Goal: Task Accomplishment & Management: Complete application form

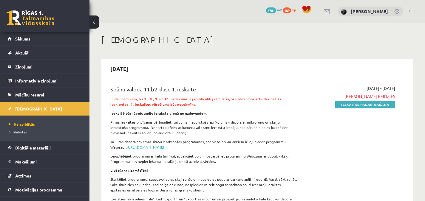
scroll to position [248, 0]
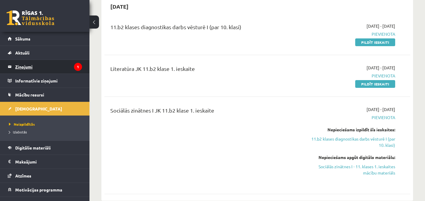
click at [43, 70] on legend "Ziņojumi 1" at bounding box center [48, 67] width 67 height 14
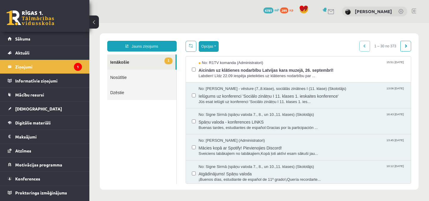
click at [205, 48] on button "Opcijas" at bounding box center [209, 46] width 20 height 11
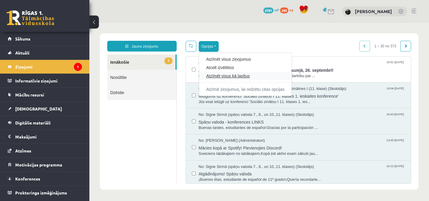
click at [216, 74] on link "Atzīmēt visus kā lasītus" at bounding box center [245, 76] width 78 height 6
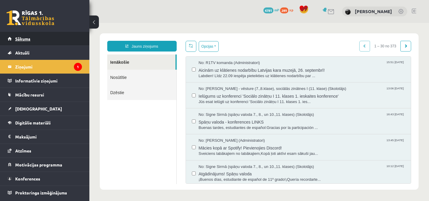
click at [59, 38] on link "Sākums" at bounding box center [45, 39] width 74 height 14
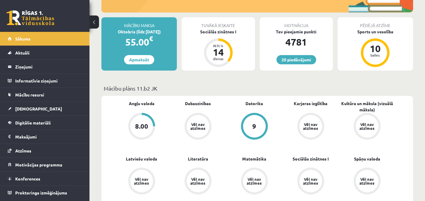
scroll to position [106, 0]
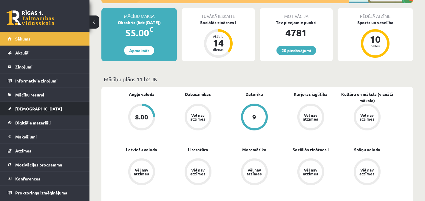
click at [55, 113] on link "[DEMOGRAPHIC_DATA]" at bounding box center [45, 109] width 74 height 14
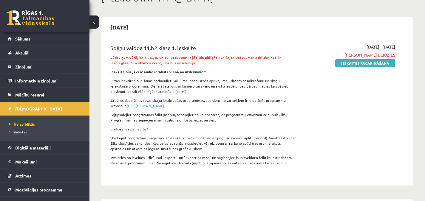
scroll to position [38, 0]
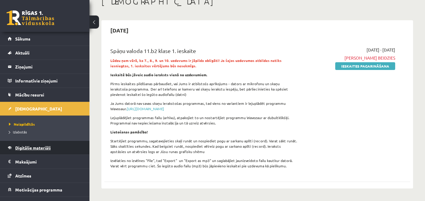
click at [36, 148] on span "Digitālie materiāli" at bounding box center [32, 147] width 35 height 5
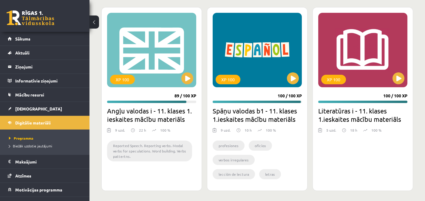
scroll to position [732, 0]
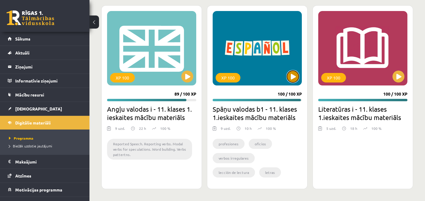
click at [292, 75] on button at bounding box center [293, 77] width 12 height 12
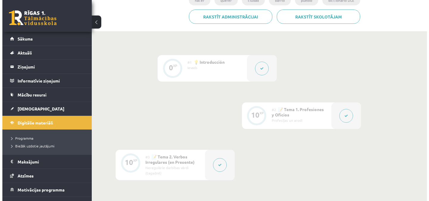
scroll to position [127, 0]
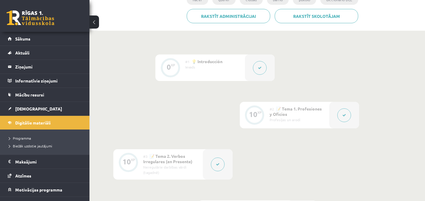
click at [343, 113] on button at bounding box center [344, 115] width 14 height 14
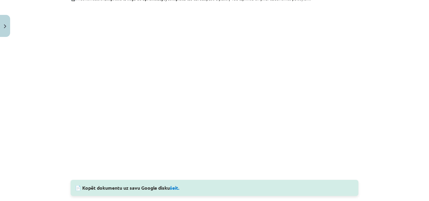
scroll to position [592, 0]
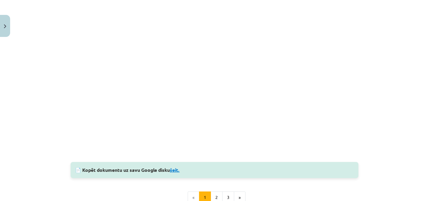
click at [177, 170] on link "šeit." at bounding box center [175, 170] width 10 height 6
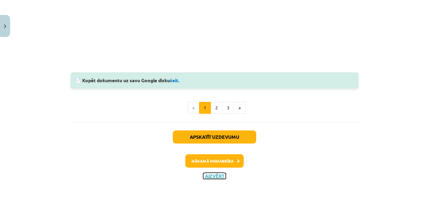
click at [218, 176] on button "Aizvērt" at bounding box center [214, 176] width 23 height 6
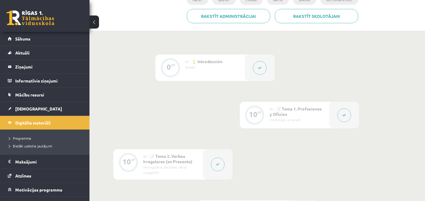
click at [216, 167] on button at bounding box center [218, 165] width 14 height 14
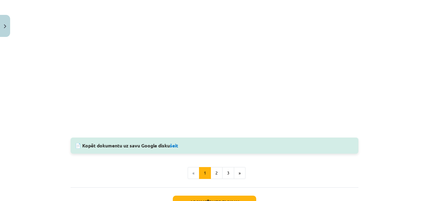
scroll to position [600, 0]
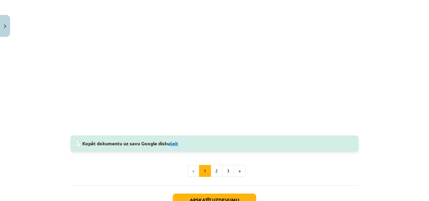
click at [175, 145] on link "šeit" at bounding box center [174, 143] width 8 height 6
click at [227, 171] on button "3" at bounding box center [228, 171] width 12 height 12
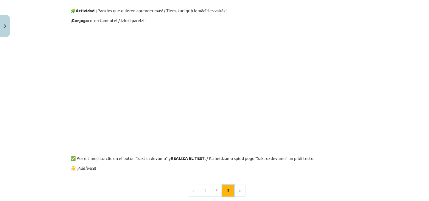
scroll to position [107, 0]
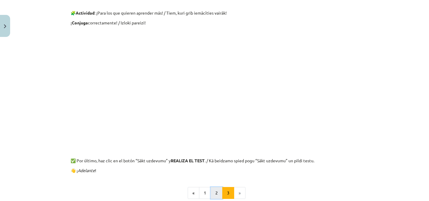
click at [215, 192] on button "2" at bounding box center [217, 193] width 12 height 12
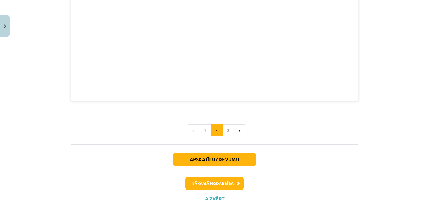
scroll to position [252, 0]
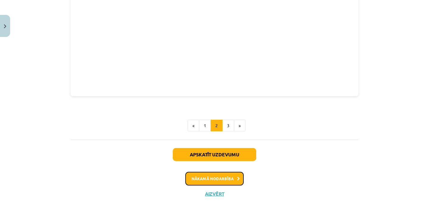
click at [212, 181] on button "Nākamā nodarbība" at bounding box center [214, 179] width 58 height 14
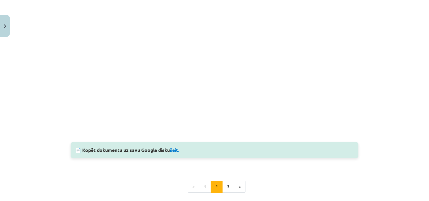
scroll to position [160, 0]
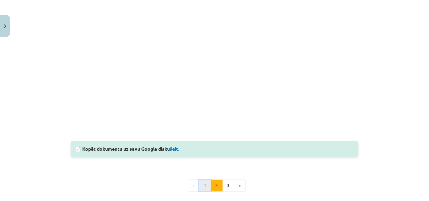
click at [203, 185] on button "1" at bounding box center [205, 186] width 12 height 12
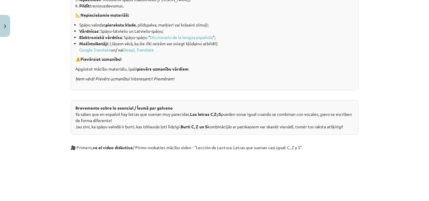
scroll to position [180, 0]
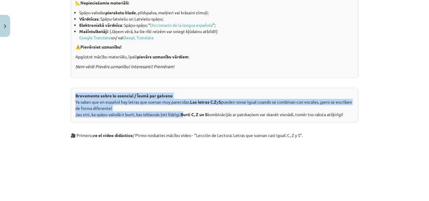
drag, startPoint x: 74, startPoint y: 95, endPoint x: 183, endPoint y: 117, distance: 111.5
click at [183, 117] on div "Brevemente sobre lo esencial / Īsumā par galveno Ya sabes que en español hay le…" at bounding box center [215, 105] width 288 height 35
click at [92, 122] on div "Brevemente sobre lo esencial / Īsumā par galveno Ya sabes que en español hay le…" at bounding box center [215, 105] width 288 height 35
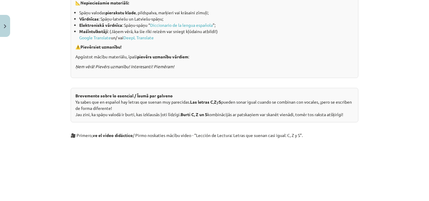
drag, startPoint x: 73, startPoint y: 103, endPoint x: 348, endPoint y: 114, distance: 275.6
click at [348, 114] on div "Brevemente sobre lo esencial / Īsumā par galveno Ya sabes que en español hay le…" at bounding box center [215, 105] width 288 height 35
copy div "Ya sabes que en español hay letras que suenan muy parecidas. Las letras C , Z y…"
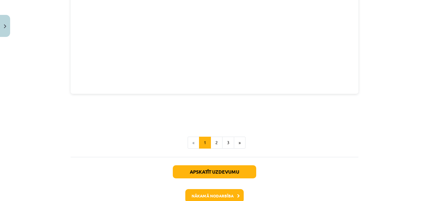
scroll to position [954, 0]
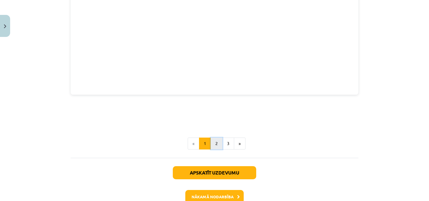
click at [214, 140] on button "2" at bounding box center [217, 144] width 12 height 12
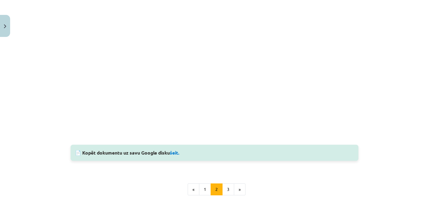
scroll to position [166, 0]
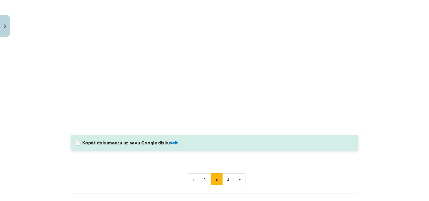
click at [176, 142] on link "šeit." at bounding box center [175, 142] width 10 height 6
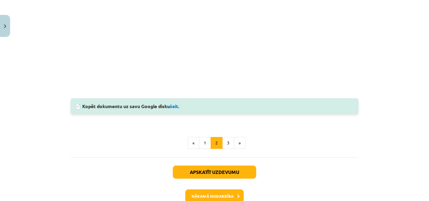
scroll to position [238, 0]
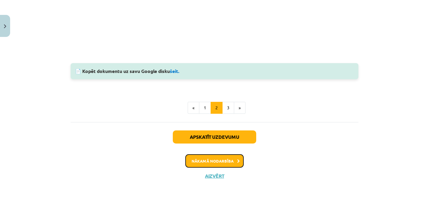
click at [229, 161] on button "Nākamā nodarbība" at bounding box center [214, 161] width 58 height 14
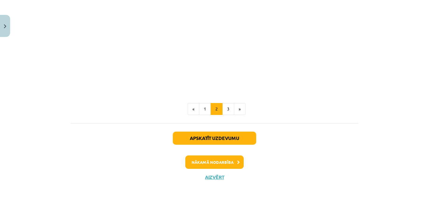
scroll to position [452, 0]
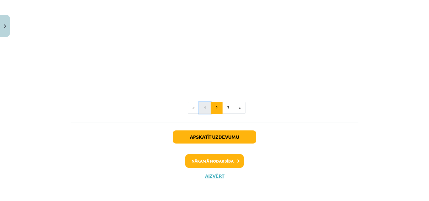
click at [201, 109] on button "1" at bounding box center [205, 108] width 12 height 12
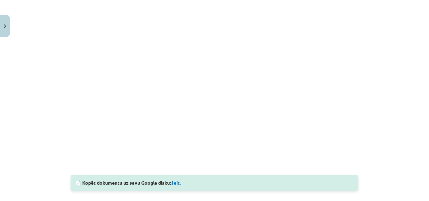
scroll to position [406, 0]
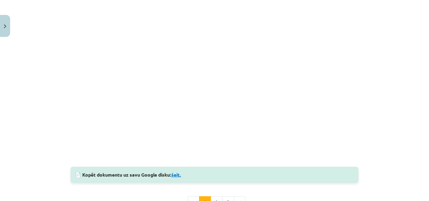
click at [177, 174] on link "šeit." at bounding box center [176, 175] width 10 height 6
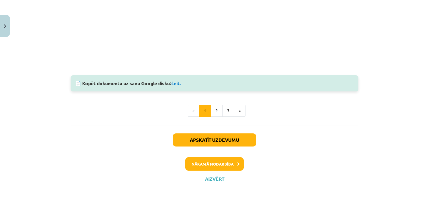
scroll to position [501, 0]
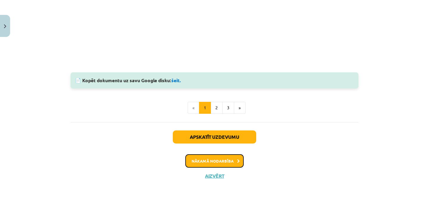
click at [218, 157] on button "Nākamā nodarbība" at bounding box center [214, 161] width 58 height 14
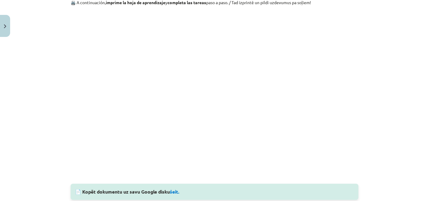
scroll to position [564, 0]
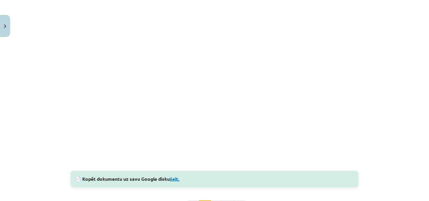
click at [174, 179] on link "šeit." at bounding box center [175, 179] width 10 height 6
click at [424, 133] on div "Mācību tēma: Spāņu valodas b1 - 11. klases 1.ieskaites mācību materiāls #6 📝 Te…" at bounding box center [214, 100] width 429 height 201
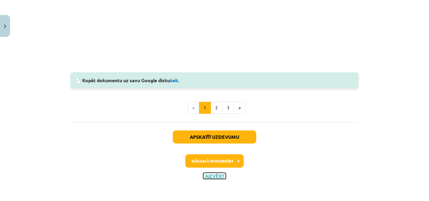
click at [216, 175] on button "Aizvērt" at bounding box center [214, 176] width 23 height 6
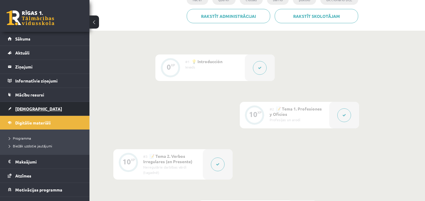
click at [37, 110] on link "[DEMOGRAPHIC_DATA]" at bounding box center [45, 109] width 74 height 14
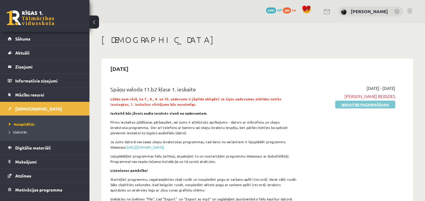
click at [361, 103] on link "Ieskaites pagarināšana" at bounding box center [365, 105] width 60 height 8
click at [369, 103] on link "Pildīt ieskaiti" at bounding box center [375, 105] width 40 height 8
click at [365, 104] on link "Pildīt ieskaiti" at bounding box center [375, 105] width 40 height 8
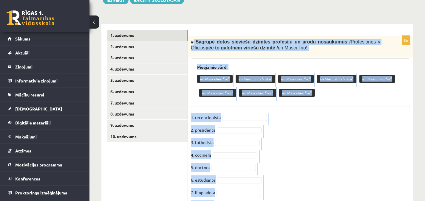
scroll to position [198, 0]
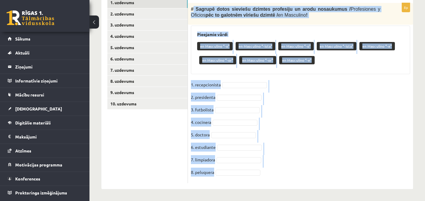
drag, startPoint x: 193, startPoint y: 50, endPoint x: 304, endPoint y: 198, distance: 184.9
click at [304, 198] on div "Spāņu valoda 11.b2 klase 1. ieskaite , Melisa Lūse (11.b2 JK) Lūdzu ņem vērā, k…" at bounding box center [256, 13] width 335 height 376
copy div "Sagrupē dotos sieviešu dzimtes profesiju un arodu nosaukumus / Profesiones y Of…"
click at [146, 11] on link "2. uzdevums" at bounding box center [147, 13] width 80 height 11
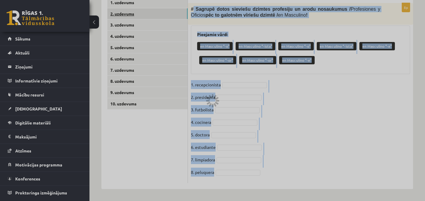
scroll to position [152, 0]
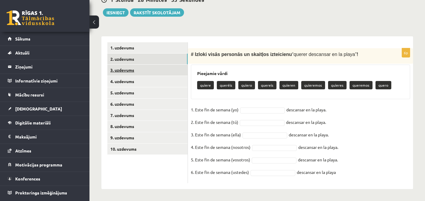
click at [154, 72] on link "3. uzdevums" at bounding box center [147, 70] width 80 height 11
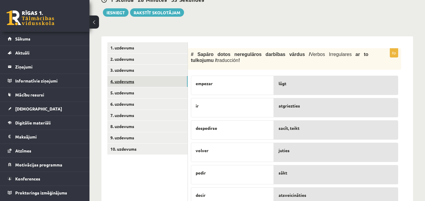
click at [151, 83] on link "4. uzdevums" at bounding box center [147, 81] width 80 height 11
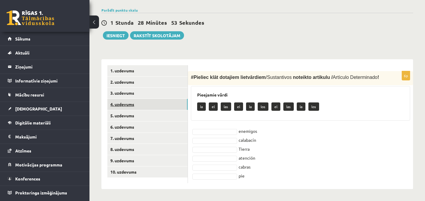
scroll to position [129, 0]
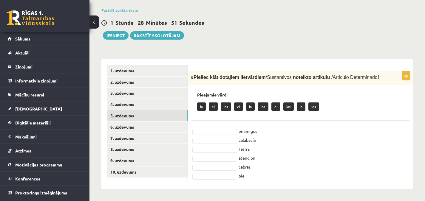
click at [150, 114] on link "5. uzdevums" at bounding box center [147, 115] width 80 height 11
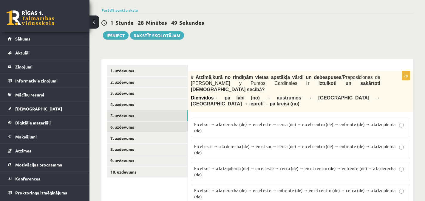
click at [146, 127] on link "6. uzdevums" at bounding box center [147, 127] width 80 height 11
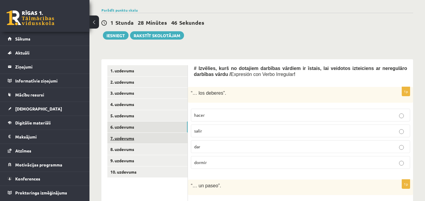
click at [143, 138] on link "7. uzdevums" at bounding box center [147, 138] width 80 height 11
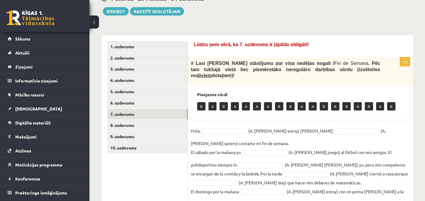
scroll to position [151, 0]
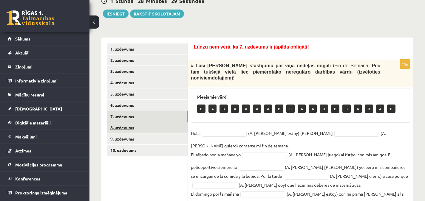
click at [161, 124] on link "8. uzdevums" at bounding box center [147, 127] width 80 height 11
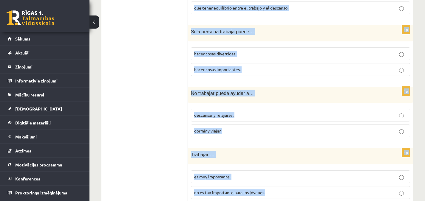
scroll to position [714, 0]
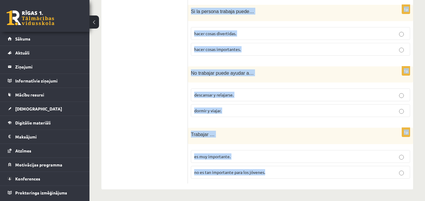
drag, startPoint x: 198, startPoint y: 35, endPoint x: 323, endPoint y: 184, distance: 194.2
copy form "Noklausies audio “ Trabajo y Vacaciones ” (vismaz divas reizes )! Tad pārbaudi,…"
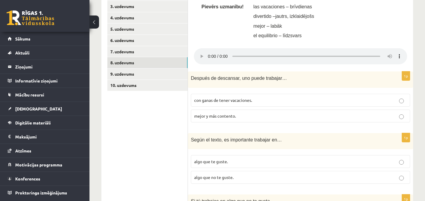
scroll to position [222, 0]
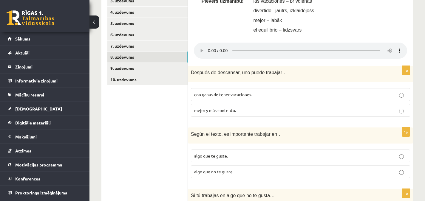
click at [381, 111] on p "mejor y más contento." at bounding box center [300, 110] width 212 height 6
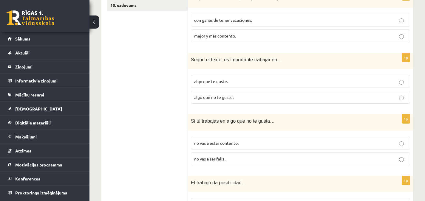
scroll to position [308, 0]
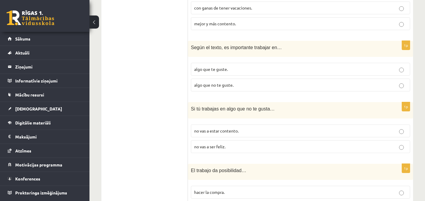
click at [215, 72] on p "algo que te guste." at bounding box center [300, 69] width 212 height 6
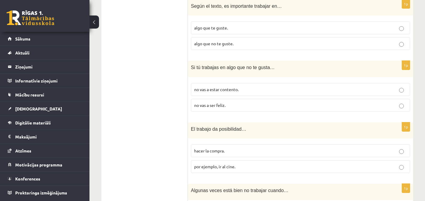
scroll to position [381, 0]
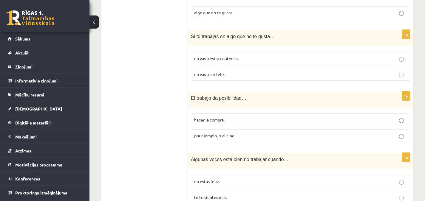
click at [277, 59] on p "no vas a estar contento." at bounding box center [300, 58] width 212 height 6
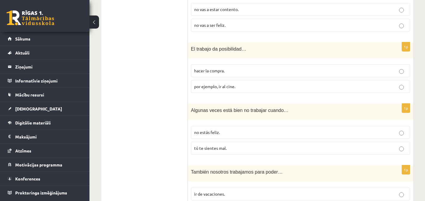
scroll to position [434, 0]
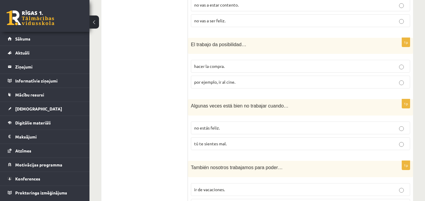
click at [227, 84] on span "por ejemplo, ir al cine." at bounding box center [214, 81] width 41 height 5
drag, startPoint x: 427, startPoint y: 113, endPoint x: 419, endPoint y: 30, distance: 83.5
click at [419, 30] on div "Spāņu valoda 11.b2 klase 1. ieskaite , Melisa Lūse (11.b2 JK) Lūdzu ņem vērā, k…" at bounding box center [256, 34] width 335 height 892
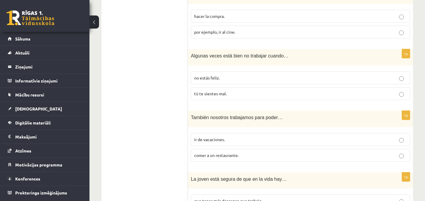
scroll to position [487, 0]
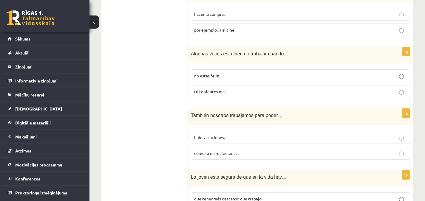
click at [212, 91] on span "tú te sientes mal." at bounding box center [210, 91] width 32 height 5
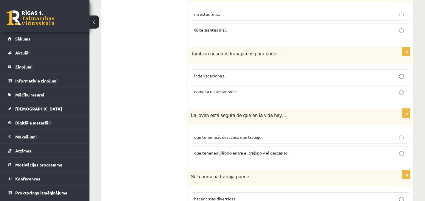
scroll to position [553, 0]
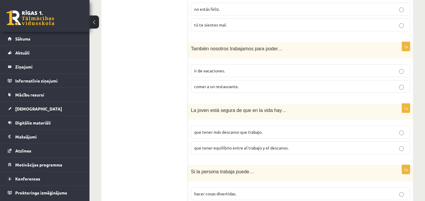
click at [246, 68] on p "ir de vacaciones." at bounding box center [300, 71] width 212 height 6
click at [231, 150] on p "que tener equilibrio entre el trabajo y el descanso." at bounding box center [300, 148] width 212 height 6
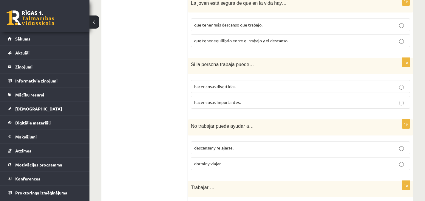
scroll to position [664, 0]
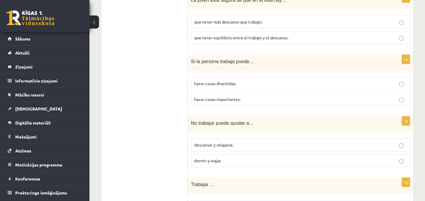
click at [224, 85] on span "hacer cosas divertidas." at bounding box center [215, 83] width 42 height 5
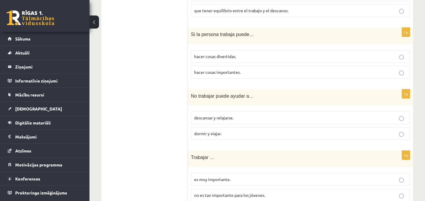
scroll to position [714, 0]
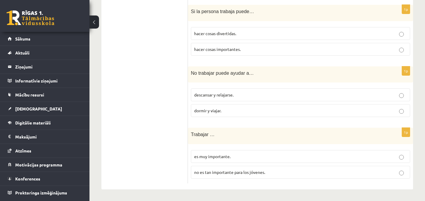
click at [217, 94] on span "descansar y relajarse." at bounding box center [213, 94] width 39 height 5
click at [222, 159] on p "es muy importante." at bounding box center [300, 156] width 212 height 6
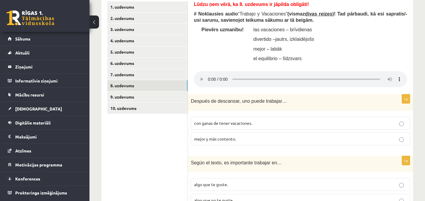
scroll to position [161, 0]
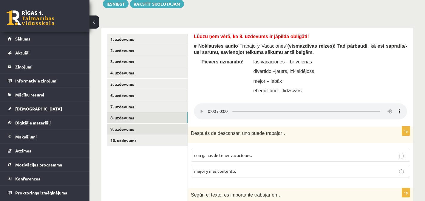
click at [165, 126] on link "9. uzdevums" at bounding box center [147, 129] width 80 height 11
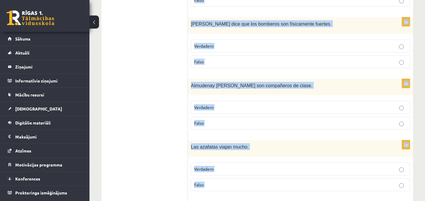
scroll to position [657, 0]
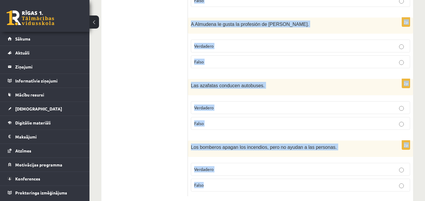
drag, startPoint x: 197, startPoint y: 44, endPoint x: 331, endPoint y: 189, distance: 197.0
copy form "Izlasi (vairākkārt) dialogu “¿Qué profesión u oficio te gusta?” starp Almudenu …"
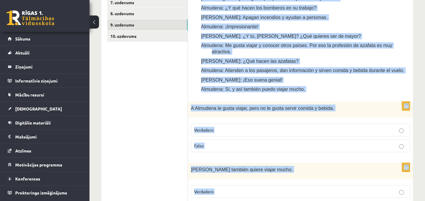
scroll to position [268, 0]
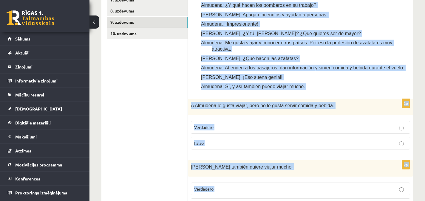
click at [419, 75] on div "Spāņu valoda 11.b2 klase 1. ieskaite , Melisa Lūse (11.b2 JK) Lūdzu ņem vērā, k…" at bounding box center [256, 179] width 335 height 848
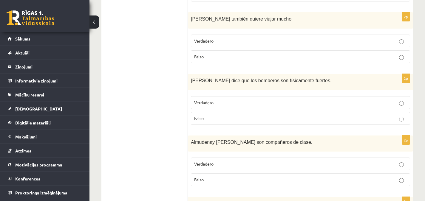
scroll to position [418, 0]
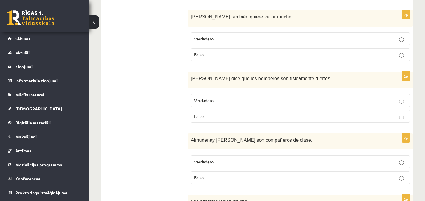
click at [391, 159] on p "Verdadero" at bounding box center [300, 162] width 212 height 6
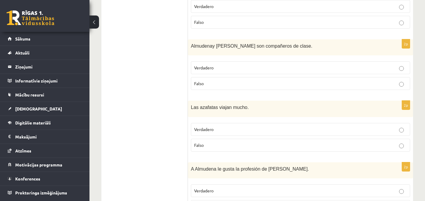
scroll to position [521, 0]
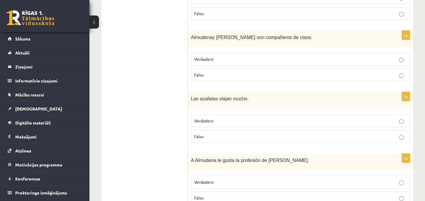
click at [395, 118] on p "Verdadero" at bounding box center [300, 121] width 212 height 6
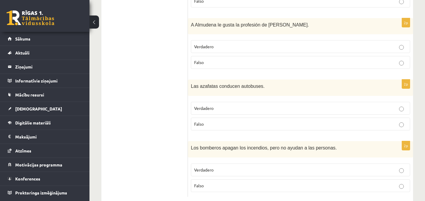
scroll to position [657, 0]
click at [398, 120] on p "Falso" at bounding box center [300, 123] width 212 height 6
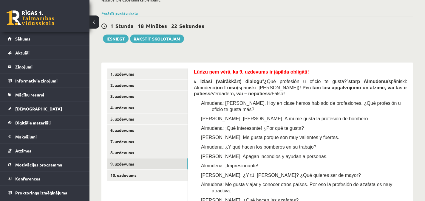
scroll to position [125, 0]
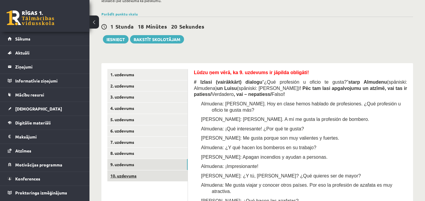
click at [158, 173] on link "10. uzdevums" at bounding box center [147, 175] width 80 height 11
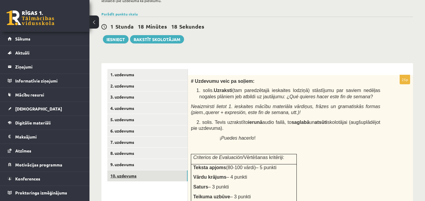
scroll to position [0, 0]
click at [155, 153] on link "8. uzdevums" at bounding box center [147, 153] width 80 height 11
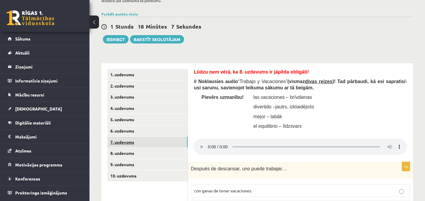
click at [154, 142] on link "7. uzdevums" at bounding box center [147, 142] width 80 height 11
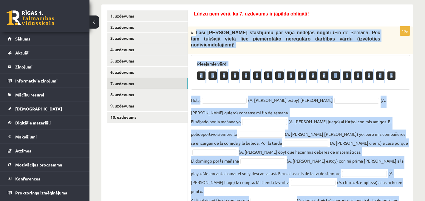
scroll to position [206, 0]
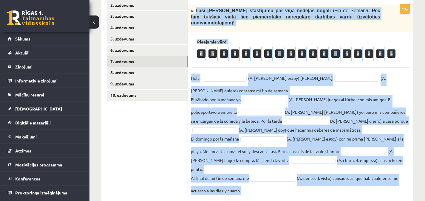
drag, startPoint x: 195, startPoint y: 91, endPoint x: 417, endPoint y: 179, distance: 238.7
click at [417, 179] on div "Spāņu valoda 11.b2 klase 1. ieskaite , Melisa Lūse (11.b2 JK) Lūdzu ņem vērā, k…" at bounding box center [256, 16] width 335 height 399
copy div "Lasi Pedro stāstījumu par viņa nedēļas nogali / Fin de Semana . Pēc tam tukšajā…"
click at [233, 80] on fieldset "Hola, (A. soy, B. estoy) Pedro y (A. tengo, B. quiero) contarte mi fin de seman…" at bounding box center [300, 135] width 219 height 122
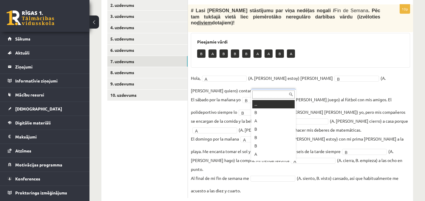
scroll to position [7, 0]
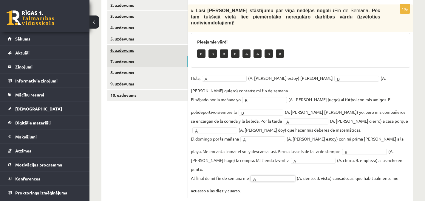
click at [150, 48] on link "6. uzdevums" at bounding box center [147, 50] width 80 height 11
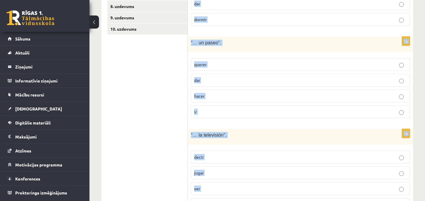
scroll to position [398, 0]
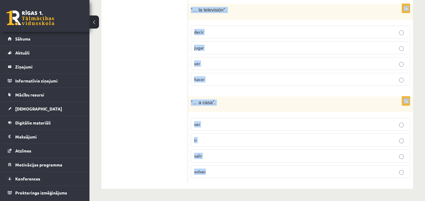
drag, startPoint x: 197, startPoint y: 57, endPoint x: 311, endPoint y: 185, distance: 171.4
copy form "Izvēlies, kurš no dotajiem darbības vārdiem ir īstais, lai veidotos izteiciens …"
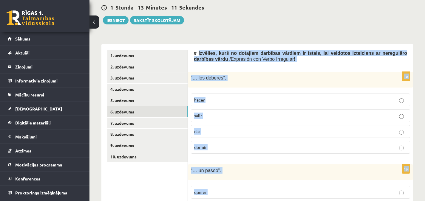
scroll to position [149, 0]
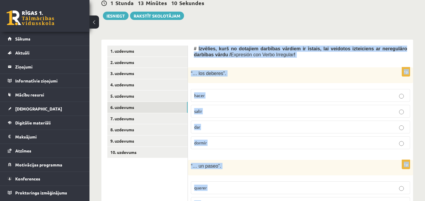
click at [418, 77] on div "Spāņu valoda 11.b2 klase 1. ieskaite , Melisa Lūse (11.b2 JK) Lūdzu ņem vērā, k…" at bounding box center [256, 161] width 335 height 575
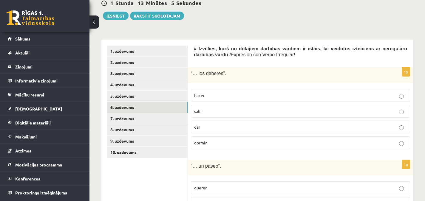
click at [215, 94] on p "hacer" at bounding box center [300, 95] width 212 height 6
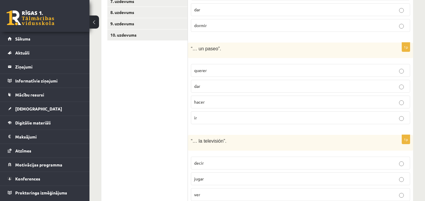
scroll to position [271, 0]
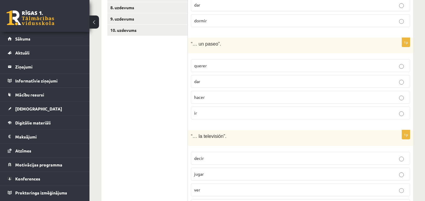
click at [224, 83] on p "dar" at bounding box center [300, 81] width 212 height 6
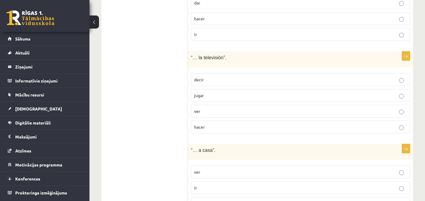
scroll to position [364, 0]
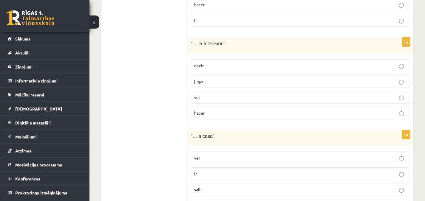
click at [252, 98] on p "ver" at bounding box center [300, 97] width 212 height 6
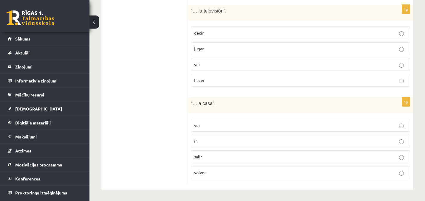
scroll to position [398, 0]
click at [223, 175] on p "volver" at bounding box center [300, 172] width 212 height 6
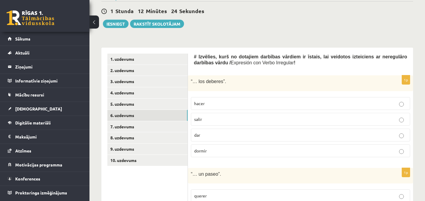
scroll to position [140, 0]
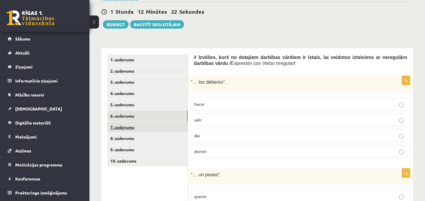
click at [133, 126] on link "7. uzdevums" at bounding box center [147, 127] width 80 height 11
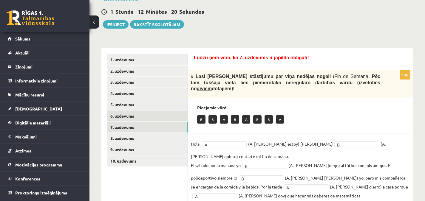
click at [131, 114] on link "6. uzdevums" at bounding box center [147, 116] width 80 height 11
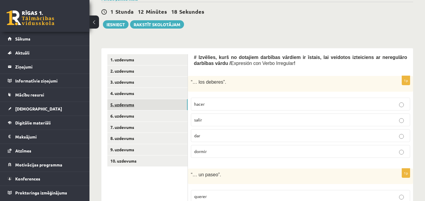
click at [132, 106] on link "5. uzdevums" at bounding box center [147, 104] width 80 height 11
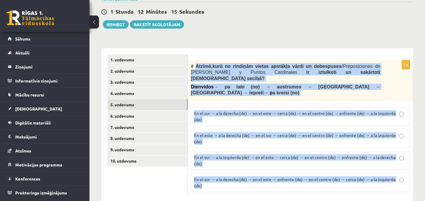
drag, startPoint x: 195, startPoint y: 66, endPoint x: 390, endPoint y: 178, distance: 225.3
click at [390, 178] on div "7p # Atzīmē , kurā no rindiņām vietas apstākļa vārdi un debespuses / Preposicio…" at bounding box center [300, 128] width 225 height 137
copy div "Atzīmē , kurā no rindiņām vietas apstākļa vārdi un debespuses / Preposiciones d…"
click at [234, 35] on div "Spāņu valoda 11.b2 klase 1. ieskaite , Melisa Lūse (11.b2 JK) Lūdzu ņem vērā, k…" at bounding box center [256, 49] width 335 height 332
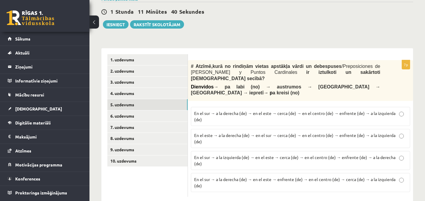
click at [234, 110] on p "En el sur → a la derecha (de) → en el este → cerca (de) → en el centro (de) → e…" at bounding box center [300, 116] width 212 height 13
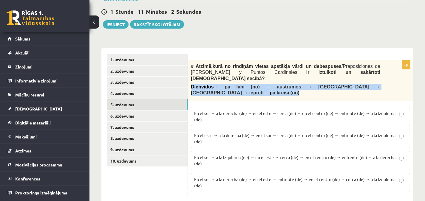
drag, startPoint x: 191, startPoint y: 80, endPoint x: 365, endPoint y: 79, distance: 173.7
click at [365, 84] on p "Dienvidos → pa labi (no) → austrumos → tuvu → centrā → iepretī → p a kreisi (no)" at bounding box center [285, 90] width 189 height 12
copy span "Dienvidos → pa labi (no) → austrumos → tuvu → centrā → iepretī → p a kreisi (no)"
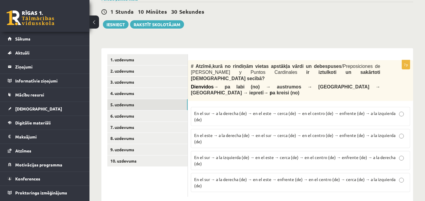
click at [259, 47] on div "**********" at bounding box center [256, 122] width 311 height 161
click at [122, 91] on link "4. uzdevums" at bounding box center [147, 93] width 80 height 11
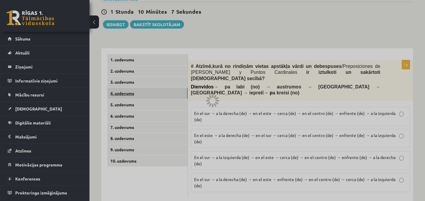
scroll to position [130, 0]
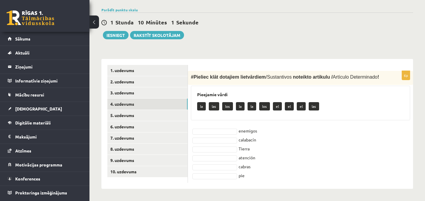
drag, startPoint x: 195, startPoint y: 77, endPoint x: 272, endPoint y: 184, distance: 132.6
click at [272, 184] on div "6p # Pieliec klāt dotajiem lietvārdiem / Sustantivos noteikto artikulu / Artícu…" at bounding box center [300, 124] width 225 height 130
copy div "Pieliec klāt dotajiem lietvārdiem / Sustantivos noteikto artikulu / Artículo De…"
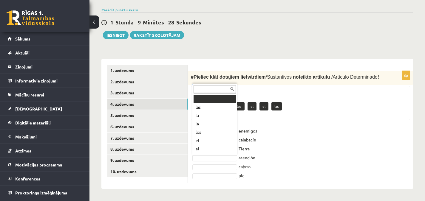
scroll to position [7, 0]
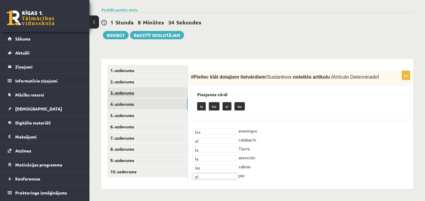
click at [156, 94] on link "3. uzdevums" at bounding box center [147, 92] width 80 height 11
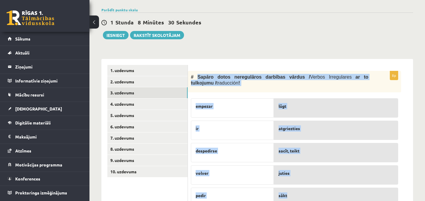
scroll to position [224, 0]
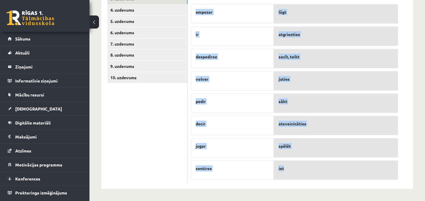
drag, startPoint x: 196, startPoint y: 77, endPoint x: 304, endPoint y: 170, distance: 142.6
click at [304, 170] on div "8p # Sapāro dotos neregulāros darbības vārdus / Verbos Irregulares ar to tulkoj…" at bounding box center [294, 80] width 213 height 206
copy div "Sapāro dotos neregulāros darbības vārdus / Verbos Irregulares ar to tulkojumu /…"
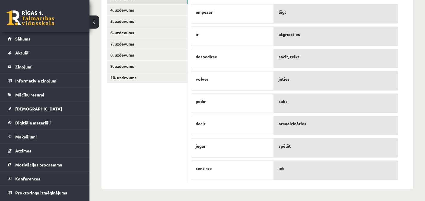
click at [161, 119] on ul "1. uzdevums 2. uzdevums 3. uzdevums 4. uzdevums 5. uzdevums 6. uzdevums 7. uzde…" at bounding box center [147, 77] width 80 height 212
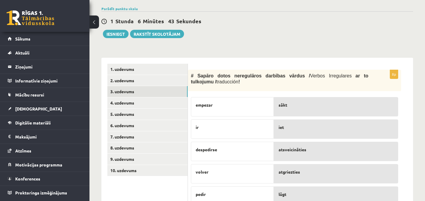
scroll to position [130, 0]
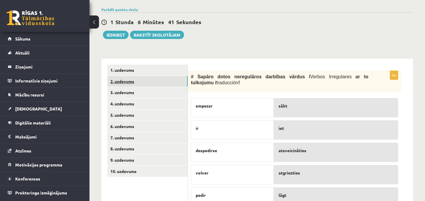
click at [170, 80] on link "2. uzdevums" at bounding box center [147, 81] width 80 height 11
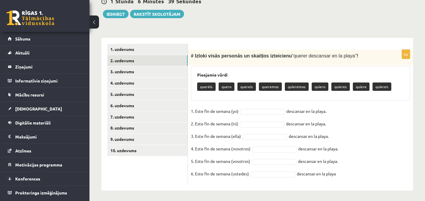
scroll to position [153, 0]
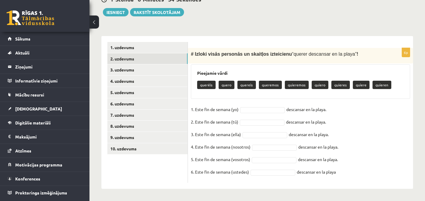
drag, startPoint x: 194, startPoint y: 53, endPoint x: 347, endPoint y: 176, distance: 195.7
click at [347, 176] on div "6p # Izloki visās personās un skaitļos izteicienu “ querer descansar en la play…" at bounding box center [300, 115] width 225 height 135
copy div "Izloki visās personās un skaitļos izteicienu “ querer descansar en la playa ” !…"
click at [263, 34] on div "**********" at bounding box center [256, 109] width 311 height 159
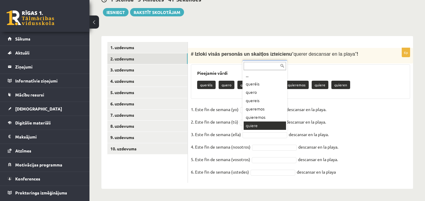
scroll to position [7, 0]
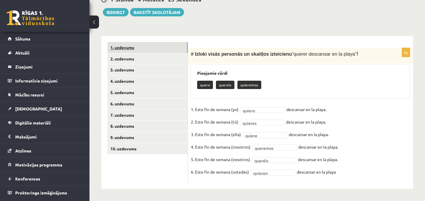
click at [172, 47] on link "1. uzdevums" at bounding box center [147, 47] width 80 height 11
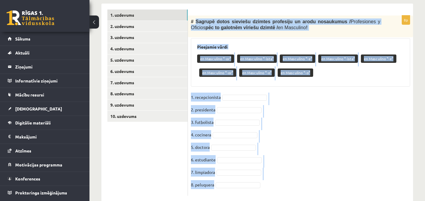
scroll to position [198, 0]
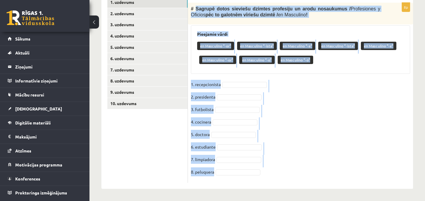
drag, startPoint x: 195, startPoint y: 53, endPoint x: 307, endPoint y: 190, distance: 177.1
click at [307, 190] on div "Spāņu valoda 11.b2 klase 1. ieskaite , Melisa Lūse (11.b2 JK) Lūdzu ņem vērā, k…" at bounding box center [256, 13] width 335 height 376
click at [199, 67] on div "en Masculino “-or” en Masculino “-ista” en Masculino “-e” en Masculino “-ista” …" at bounding box center [300, 54] width 207 height 28
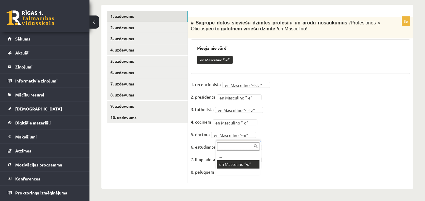
scroll to position [170, 0]
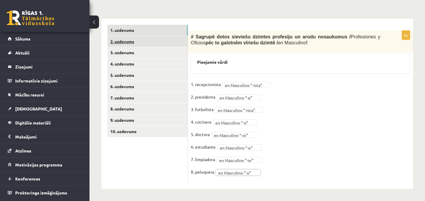
click at [176, 40] on link "2. uzdevums" at bounding box center [147, 41] width 80 height 11
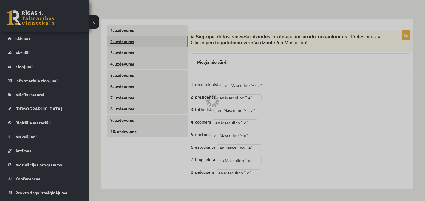
scroll to position [153, 0]
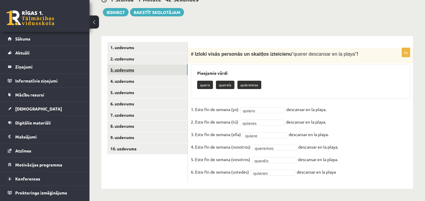
click at [167, 69] on link "3. uzdevums" at bounding box center [147, 69] width 80 height 11
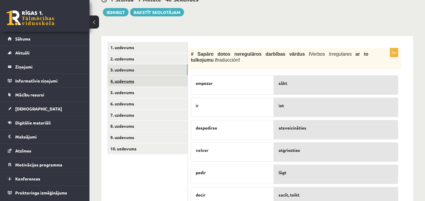
click at [163, 82] on link "4. uzdevums" at bounding box center [147, 81] width 80 height 11
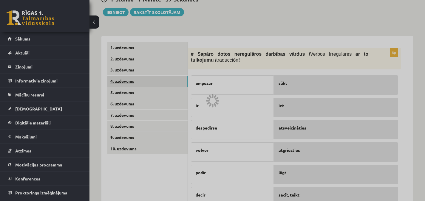
scroll to position [130, 0]
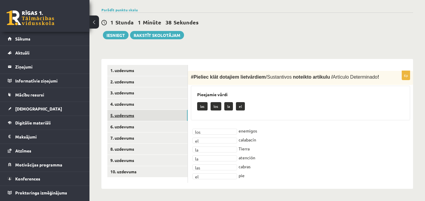
click at [150, 115] on link "5. uzdevums" at bounding box center [147, 115] width 80 height 11
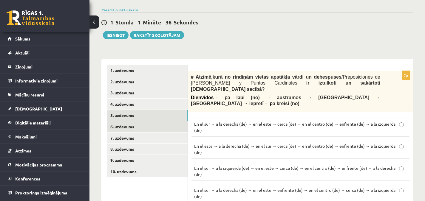
click at [147, 129] on link "6. uzdevums" at bounding box center [147, 126] width 80 height 11
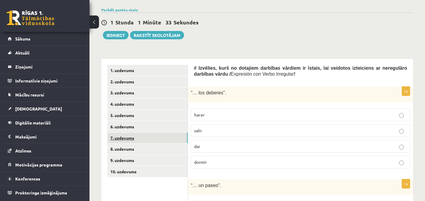
click at [146, 136] on link "7. uzdevums" at bounding box center [147, 138] width 80 height 11
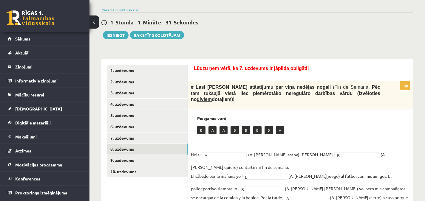
click at [142, 146] on link "8. uzdevums" at bounding box center [147, 149] width 80 height 11
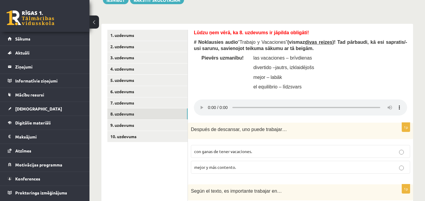
scroll to position [148, 0]
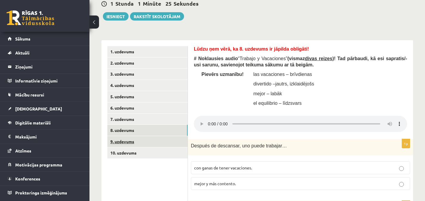
click at [144, 142] on link "9. uzdevums" at bounding box center [147, 141] width 80 height 11
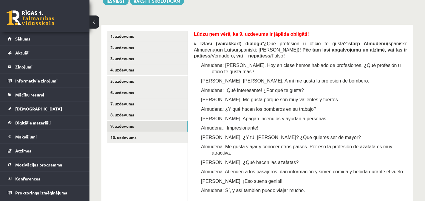
scroll to position [165, 0]
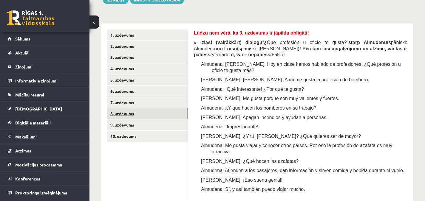
click at [140, 113] on link "8. uzdevums" at bounding box center [147, 113] width 80 height 11
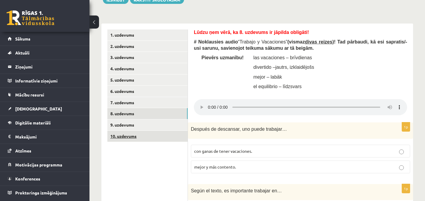
click at [141, 136] on link "10. uzdevums" at bounding box center [147, 136] width 80 height 11
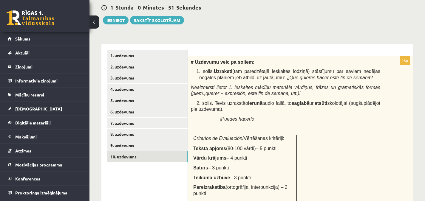
scroll to position [146, 0]
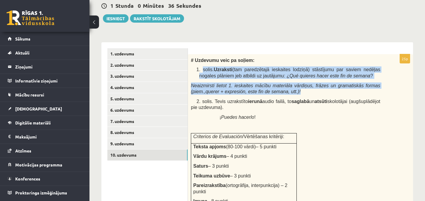
drag, startPoint x: 202, startPoint y: 69, endPoint x: 278, endPoint y: 90, distance: 79.6
click at [278, 90] on div "# Uzdevumu veic pa soļiem: 1. solis. Uzraksti (tam paredzētajā ieskaites lodziņ…" at bounding box center [300, 168] width 225 height 229
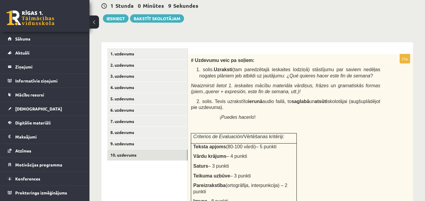
click at [331, 137] on div "# Uzdevumu veic pa soļiem: 1. solis. Uzraksti (tam paredzētajā ieskaites lodziņ…" at bounding box center [300, 168] width 225 height 229
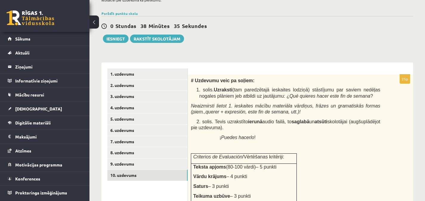
scroll to position [120, 0]
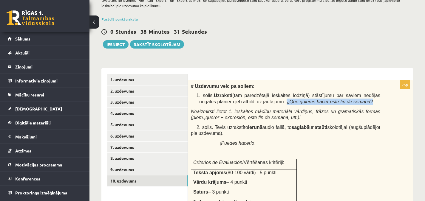
drag, startPoint x: 263, startPoint y: 102, endPoint x: 344, endPoint y: 103, distance: 82.0
click at [344, 103] on p "1. solis. Uzraksti (tam paredzētajā ieskaites lodziņā) stāstījumu par saviem ne…" at bounding box center [289, 98] width 181 height 12
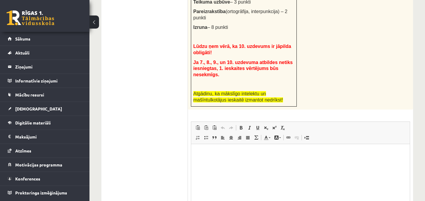
scroll to position [332, 0]
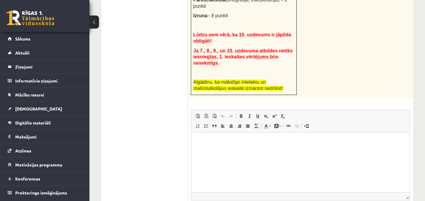
click at [250, 151] on html at bounding box center [300, 142] width 218 height 18
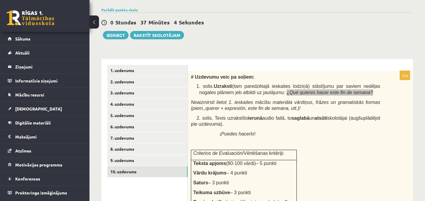
scroll to position [131, 0]
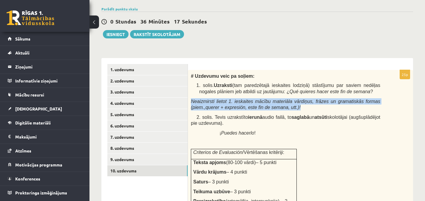
drag, startPoint x: 192, startPoint y: 101, endPoint x: 285, endPoint y: 105, distance: 93.7
click at [285, 105] on p "Neaizmirsti lietot 1. ieskaites mācību materiāla vārdiņus, frāzes un gramatiskā…" at bounding box center [285, 104] width 189 height 12
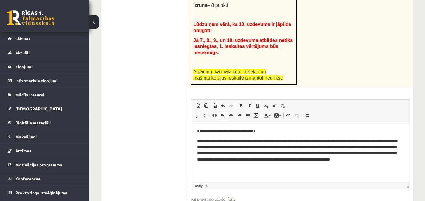
scroll to position [344, 0]
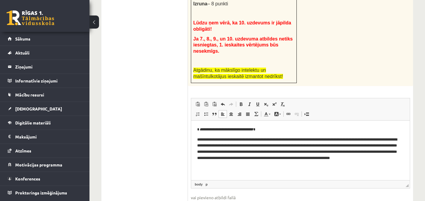
click at [198, 139] on p "**********" at bounding box center [300, 152] width 207 height 31
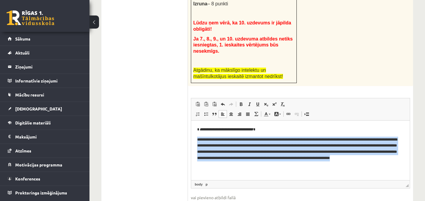
drag, startPoint x: 198, startPoint y: 139, endPoint x: 243, endPoint y: 169, distance: 53.8
click at [243, 169] on html "**********" at bounding box center [300, 147] width 218 height 53
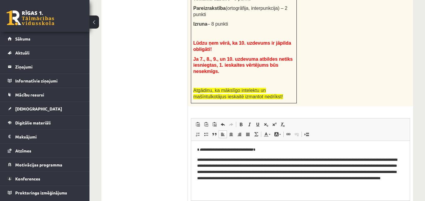
scroll to position [325, 0]
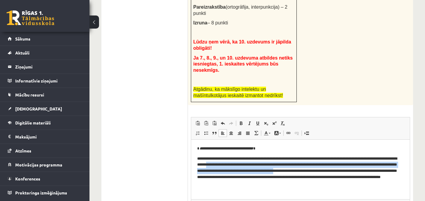
drag, startPoint x: 231, startPoint y: 165, endPoint x: 344, endPoint y: 170, distance: 112.8
click at [344, 170] on p "**********" at bounding box center [300, 171] width 207 height 31
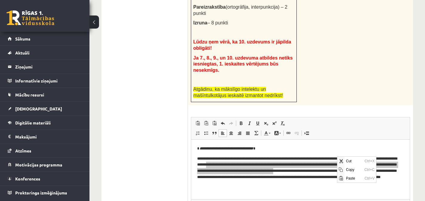
scroll to position [0, 0]
click at [345, 168] on span "Copy" at bounding box center [353, 169] width 18 height 9
click at [342, 97] on div "25p # Uzdevumu veic pa soļiem: 1. solis. Uzraksti (tam paredzētajā ieskaites lo…" at bounding box center [300, 58] width 225 height 365
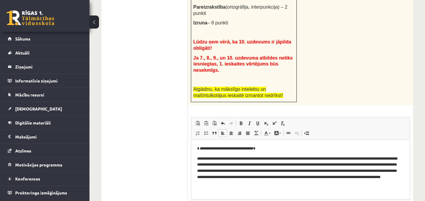
click at [314, 148] on p "**********" at bounding box center [300, 149] width 207 height 6
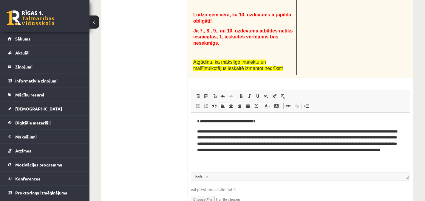
scroll to position [356, 0]
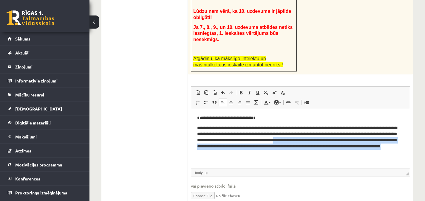
drag, startPoint x: 344, startPoint y: 141, endPoint x: 345, endPoint y: 151, distance: 9.9
click at [345, 151] on p "**********" at bounding box center [300, 140] width 207 height 31
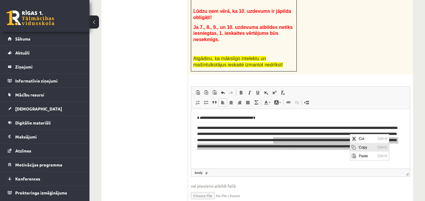
click at [358, 147] on span "Copy" at bounding box center [366, 147] width 18 height 9
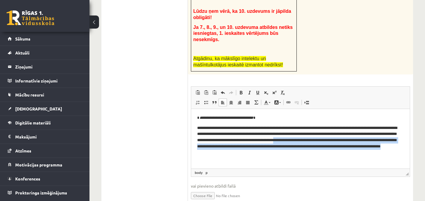
click at [372, 89] on span "Paste Keyboard shortcut Ctrl+V Paste as plain text Keyboard shortcut Ctrl+Shift…" at bounding box center [300, 94] width 214 height 10
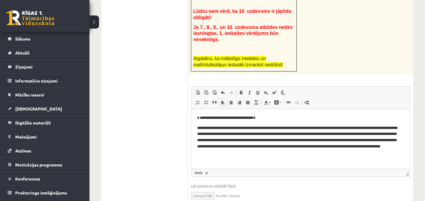
click at [376, 110] on html "**********" at bounding box center [300, 135] width 218 height 53
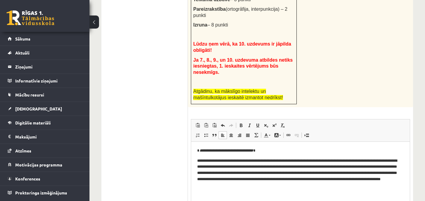
scroll to position [326, 0]
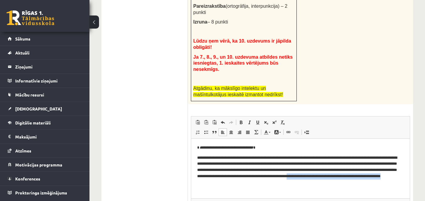
drag, startPoint x: 197, startPoint y: 181, endPoint x: 325, endPoint y: 192, distance: 129.2
click at [325, 192] on html "**********" at bounding box center [300, 165] width 218 height 53
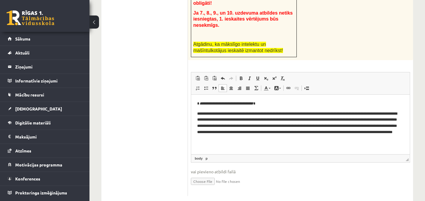
scroll to position [369, 0]
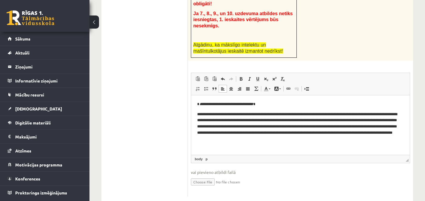
click at [207, 176] on input "file" at bounding box center [300, 182] width 219 height 12
type input "**********"
click at [217, 188] on link "Iesniegtā atbilde" at bounding box center [207, 191] width 32 height 6
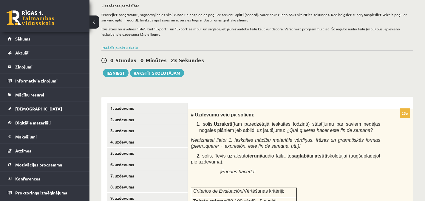
scroll to position [93, 0]
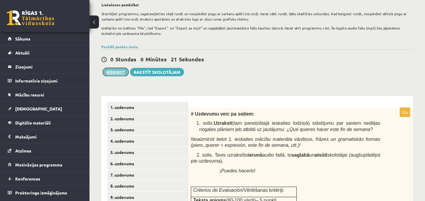
click at [114, 72] on button "Iesniegt" at bounding box center [116, 72] width 26 height 8
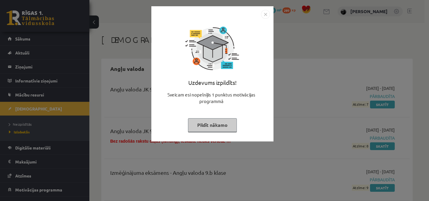
click at [264, 13] on img "Close" at bounding box center [265, 14] width 9 height 9
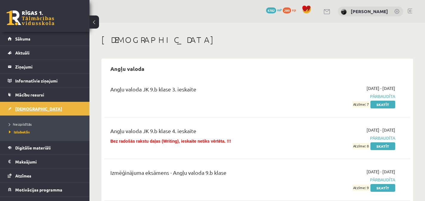
click at [40, 111] on link "[DEMOGRAPHIC_DATA]" at bounding box center [45, 109] width 74 height 14
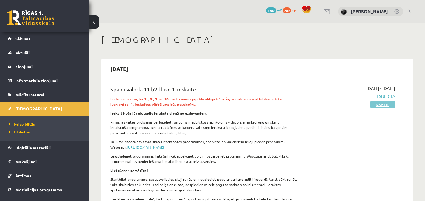
click at [382, 104] on link "Skatīt" at bounding box center [382, 105] width 25 height 8
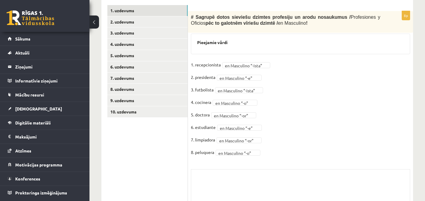
scroll to position [185, 0]
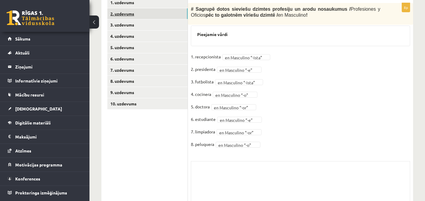
click at [162, 14] on link "2. uzdevums" at bounding box center [147, 13] width 80 height 11
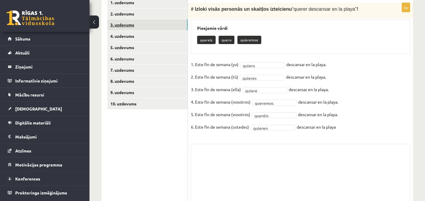
click at [159, 26] on link "3. uzdevums" at bounding box center [147, 24] width 80 height 11
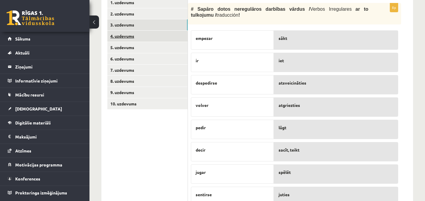
click at [158, 36] on link "4. uzdevums" at bounding box center [147, 36] width 80 height 11
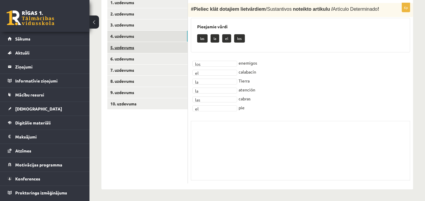
click at [155, 49] on link "5. uzdevums" at bounding box center [147, 47] width 80 height 11
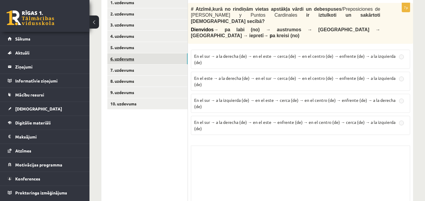
click at [152, 60] on link "6. uzdevums" at bounding box center [147, 58] width 80 height 11
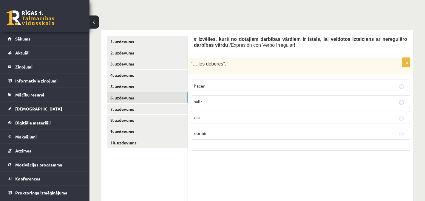
scroll to position [180, 0]
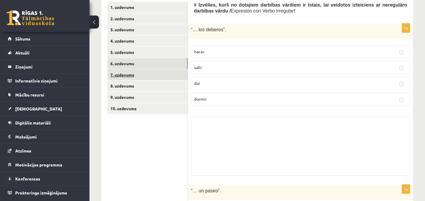
click at [164, 77] on link "7. uzdevums" at bounding box center [147, 74] width 80 height 11
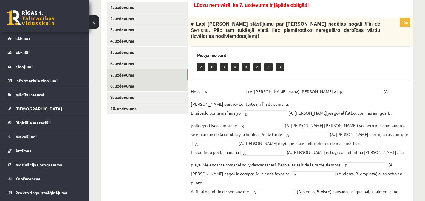
click at [159, 88] on link "8. uzdevums" at bounding box center [147, 85] width 80 height 11
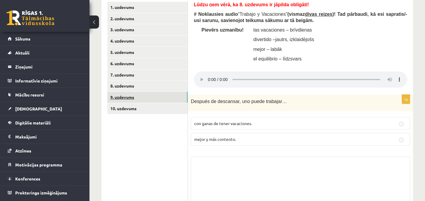
click at [155, 100] on link "9. uzdevums" at bounding box center [147, 97] width 80 height 11
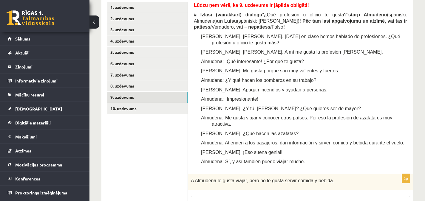
scroll to position [163, 0]
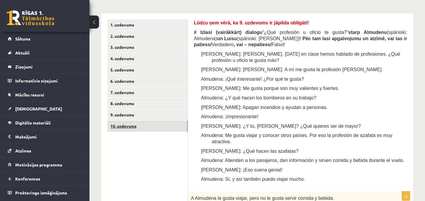
click at [159, 126] on link "10. uzdevums" at bounding box center [147, 126] width 80 height 11
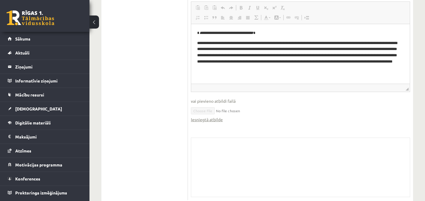
scroll to position [433, 0]
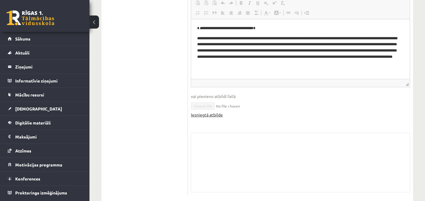
click at [200, 112] on link "Iesniegtā atbilde" at bounding box center [207, 115] width 32 height 6
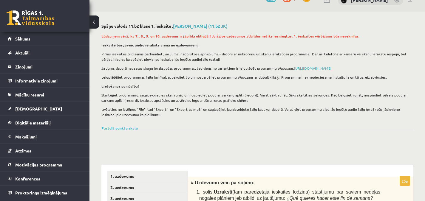
scroll to position [0, 0]
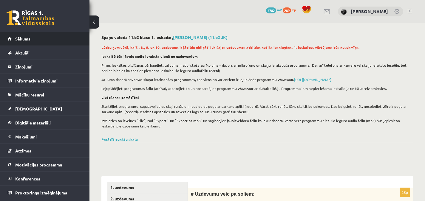
click at [72, 37] on link "Sākums" at bounding box center [45, 39] width 74 height 14
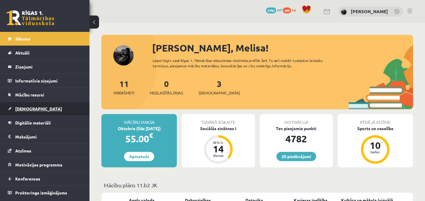
click at [41, 112] on link "[DEMOGRAPHIC_DATA]" at bounding box center [45, 109] width 74 height 14
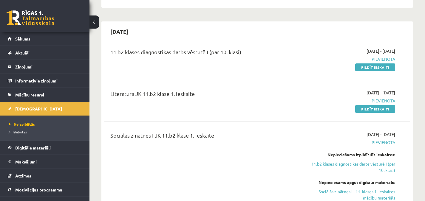
scroll to position [222, 0]
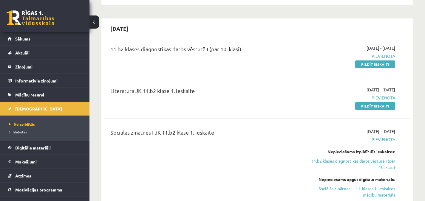
click at [25, 17] on link at bounding box center [31, 17] width 48 height 15
